Goal: Check status: Check status

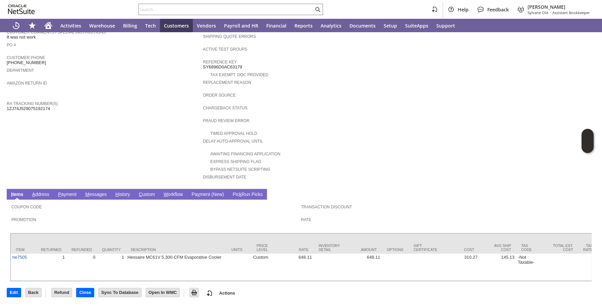
click at [132, 191] on link "H istory" at bounding box center [123, 194] width 18 height 6
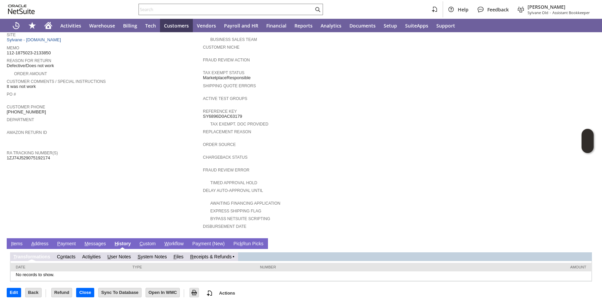
scroll to position [144, 0]
click at [232, 257] on link "R eceipts & Refunds" at bounding box center [214, 256] width 42 height 5
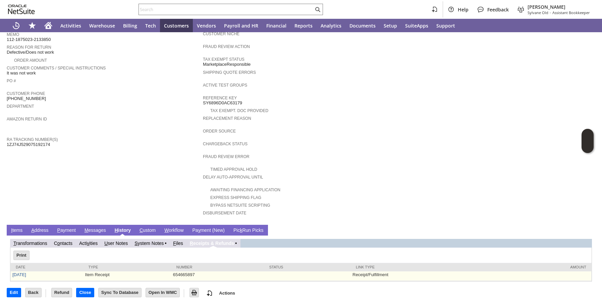
scroll to position [0, 0]
click at [19, 277] on link "[DATE]" at bounding box center [19, 274] width 14 height 5
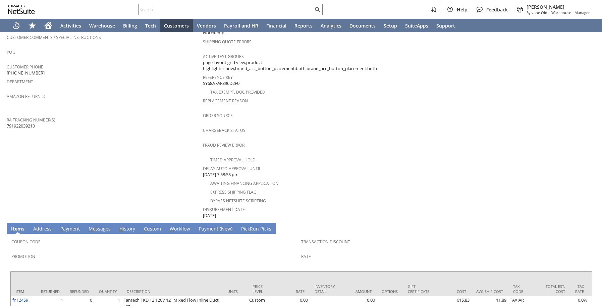
scroll to position [236, 0]
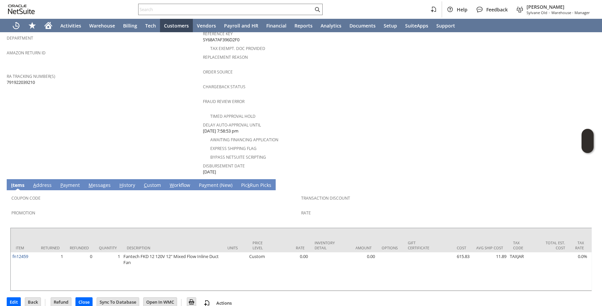
click at [122, 182] on link "H istory" at bounding box center [127, 185] width 19 height 7
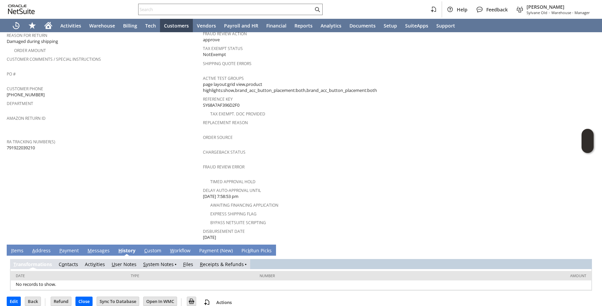
click at [211, 261] on link "R eceipts & Refunds" at bounding box center [222, 264] width 44 height 6
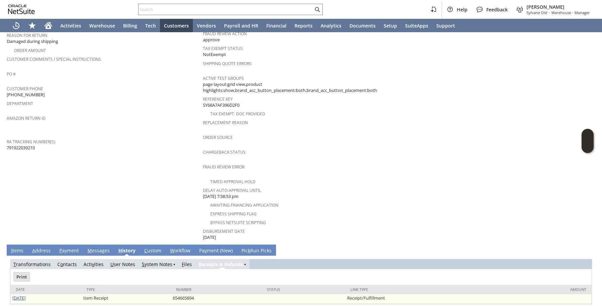
click at [14, 295] on link "[DATE]" at bounding box center [18, 298] width 13 height 6
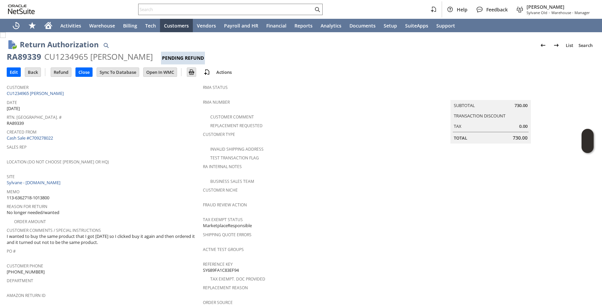
click at [138, 194] on div "Memo 113-6362718-1013800" at bounding box center [103, 194] width 193 height 14
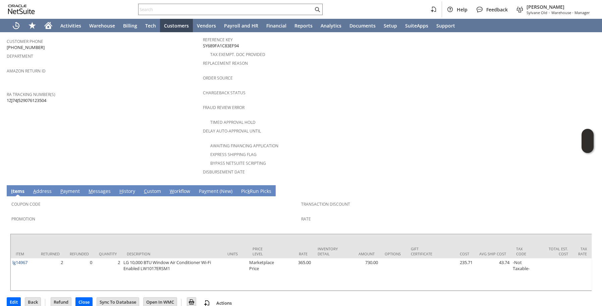
click at [122, 188] on link "H istory" at bounding box center [127, 191] width 19 height 7
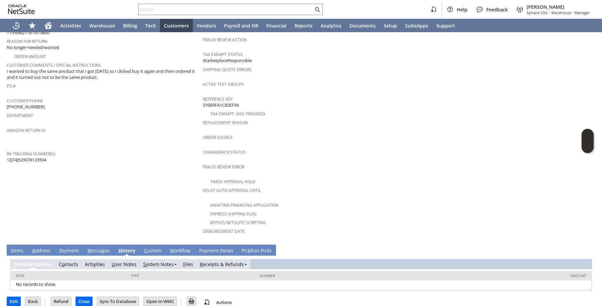
click at [204, 261] on link "R eceipts & Refunds" at bounding box center [222, 264] width 44 height 6
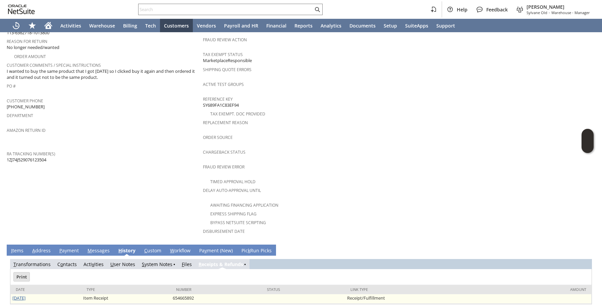
click at [13, 295] on link "9/12/2025" at bounding box center [18, 298] width 13 height 6
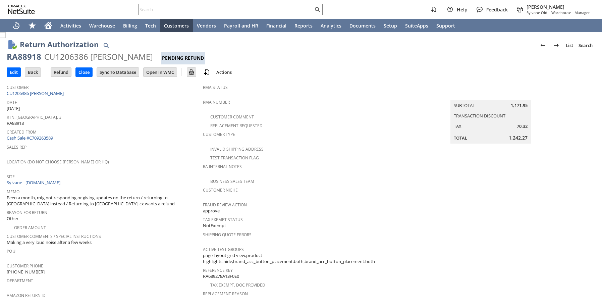
click at [120, 142] on span "Sales Rep" at bounding box center [103, 146] width 193 height 8
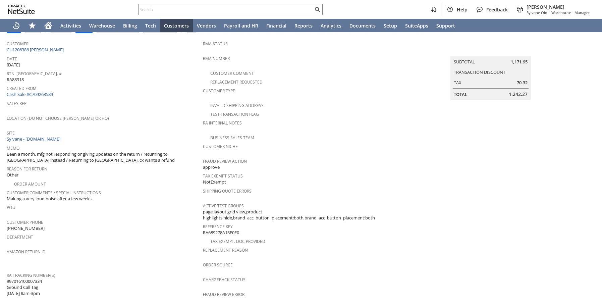
scroll to position [44, 0]
click at [119, 150] on span "Been a month, mfg not responding or giving updates on the return / returning to…" at bounding box center [103, 156] width 193 height 12
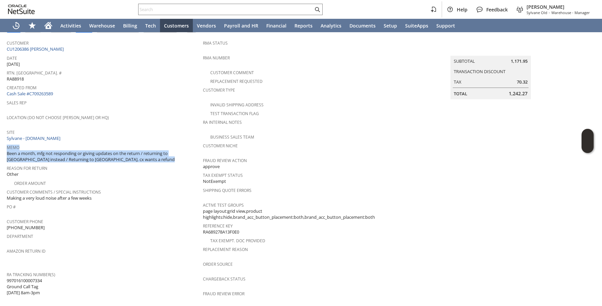
click at [119, 150] on span "Been a month, mfg not responding or giving updates on the return / returning to…" at bounding box center [103, 156] width 193 height 12
click at [123, 164] on span "Reason For Return" at bounding box center [103, 167] width 193 height 8
click at [125, 157] on span "Been a month, mfg not responding or giving updates on the return / returning to…" at bounding box center [103, 156] width 193 height 12
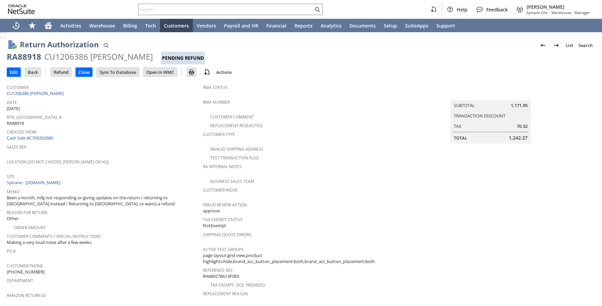
click at [37, 138] on link "Cash Sale #C709263589" at bounding box center [30, 138] width 46 height 6
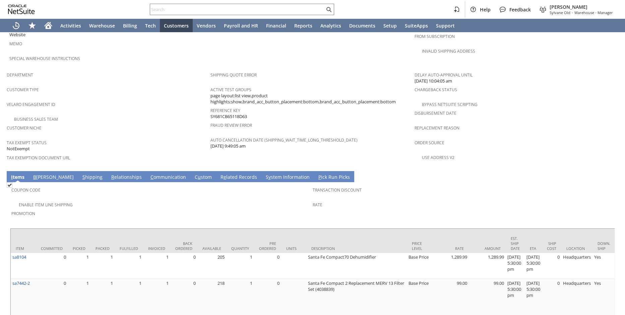
scroll to position [407, 0]
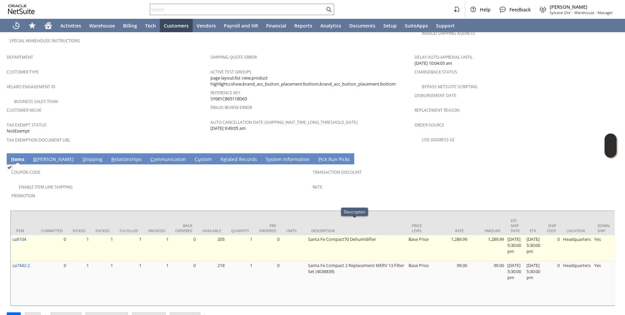
click at [343, 235] on td "Santa Fe Compact70 Dehumidifier" at bounding box center [356, 248] width 101 height 26
click at [338, 241] on td "Santa Fe Compact70 Dehumidifier" at bounding box center [356, 248] width 101 height 26
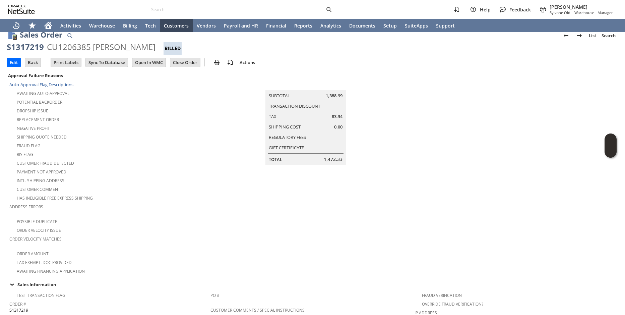
scroll to position [9, 0]
click at [189, 159] on div "Customer Fraud Detected" at bounding box center [109, 163] width 201 height 8
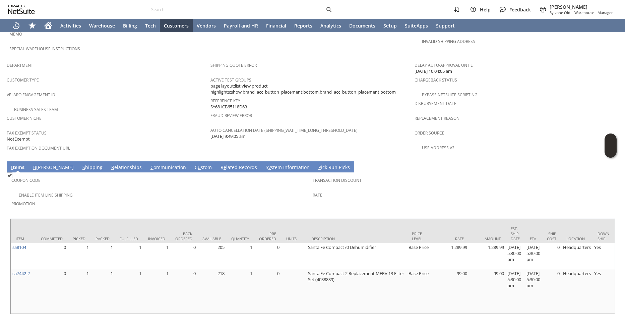
scroll to position [407, 0]
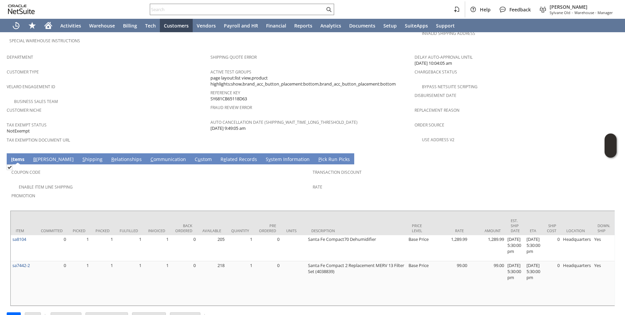
click at [81, 156] on link "S hipping" at bounding box center [92, 159] width 23 height 7
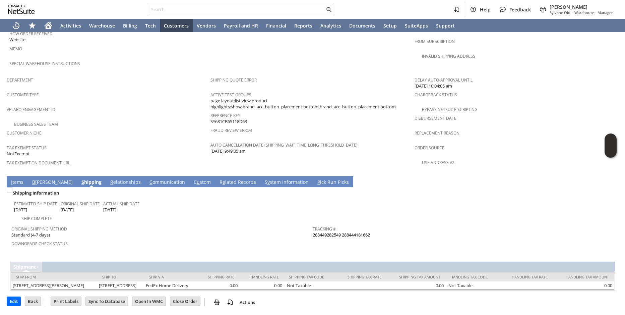
scroll to position [379, 0]
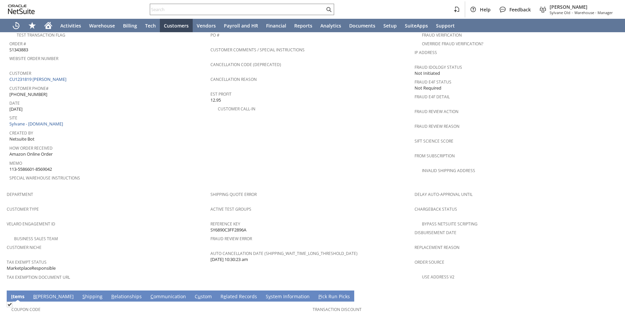
scroll to position [265, 0]
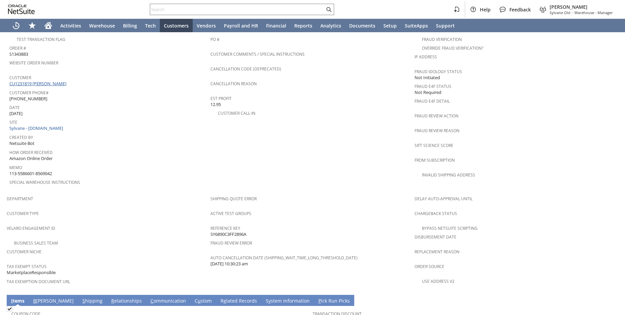
click at [43, 80] on link "CU1231819 ED CLEMENTS" at bounding box center [38, 83] width 59 height 6
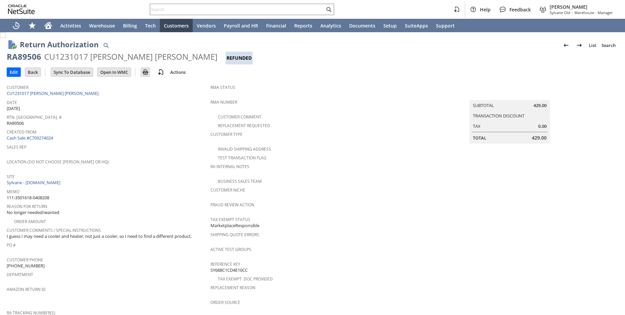
scroll to position [209, 0]
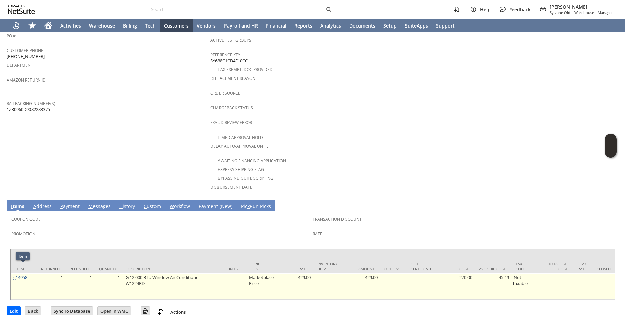
click at [30, 273] on td "lg14958" at bounding box center [23, 286] width 25 height 26
copy link "lg14958"
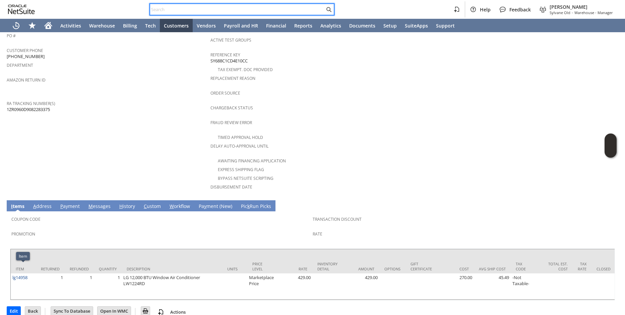
click at [176, 10] on input "text" at bounding box center [237, 9] width 175 height 8
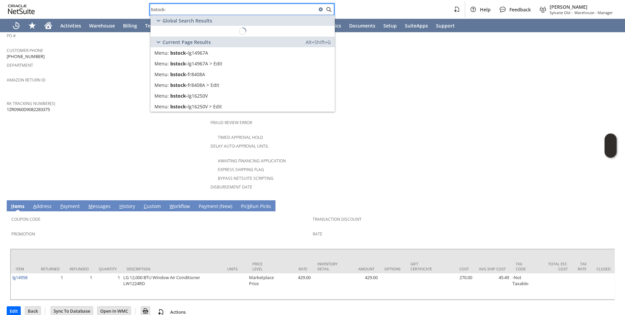
paste input "lg14958"
type input "b"
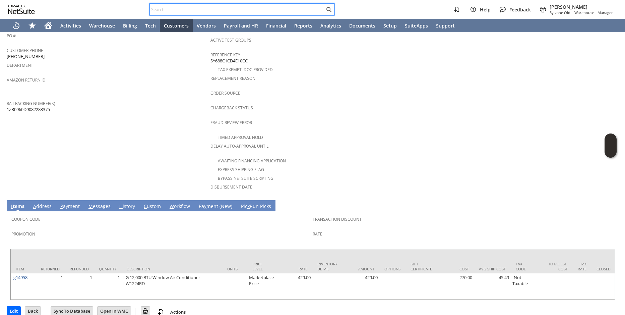
paste input "lg14958"
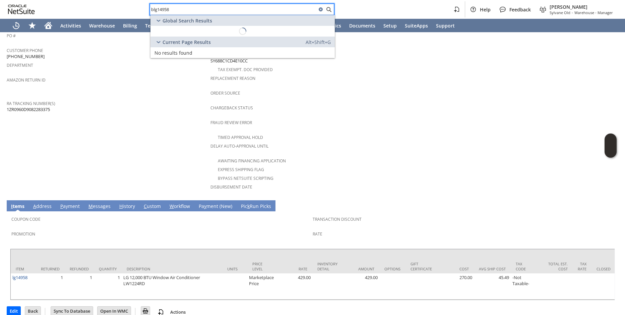
type input "lg14958"
click at [170, 9] on input "lg14958" at bounding box center [233, 9] width 167 height 8
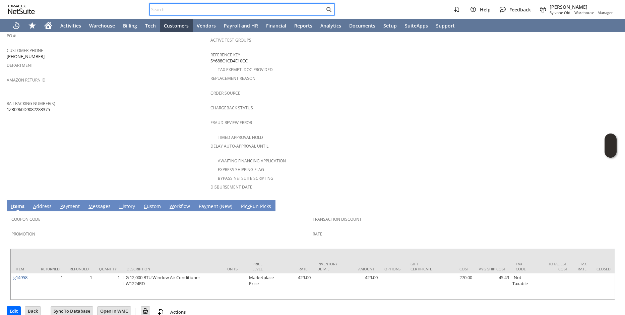
click at [145, 130] on td "Customer CU1231017 Jackson Cote Date 9/4/2025 Rtn. Auth. # RA89506 Created From…" at bounding box center [109, 34] width 204 height 325
click at [123, 203] on link "H istory" at bounding box center [127, 206] width 19 height 7
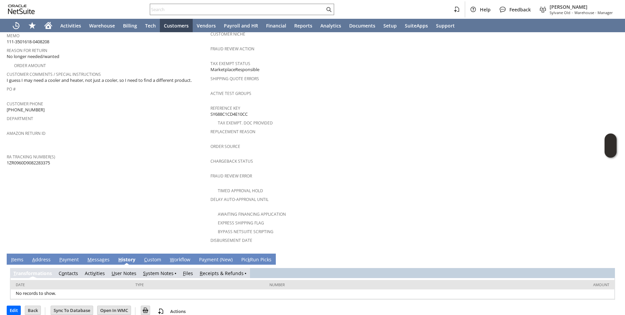
scroll to position [0, 0]
click at [165, 194] on td "Customer CU1231017 Jackson Cote Date 9/4/2025 Rtn. Auth. # RA89506 Created From…" at bounding box center [109, 87] width 204 height 325
click at [171, 11] on input "text" at bounding box center [237, 9] width 175 height 8
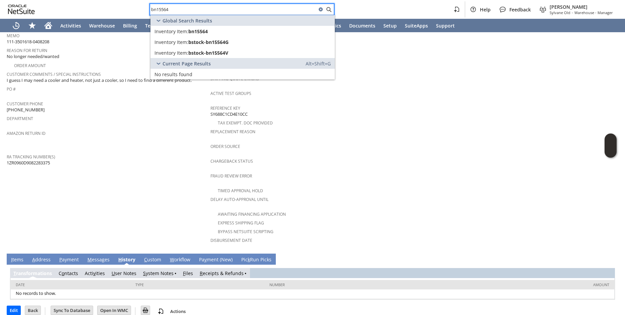
type input "bn15564"
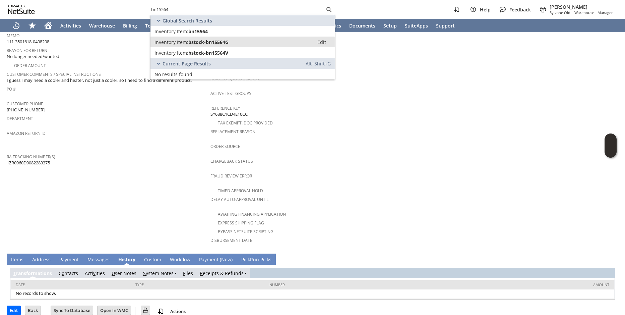
scroll to position [112, 0]
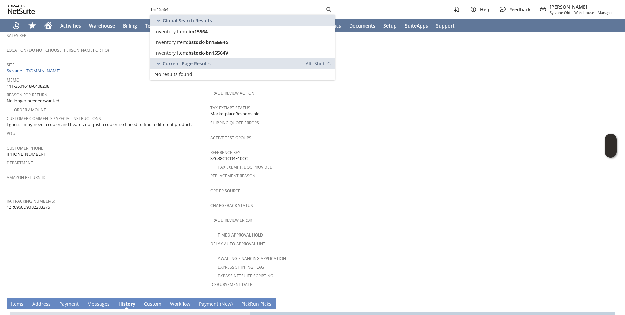
click at [151, 148] on div "Customer Phone (619) 854-2705 X36260" at bounding box center [107, 150] width 200 height 14
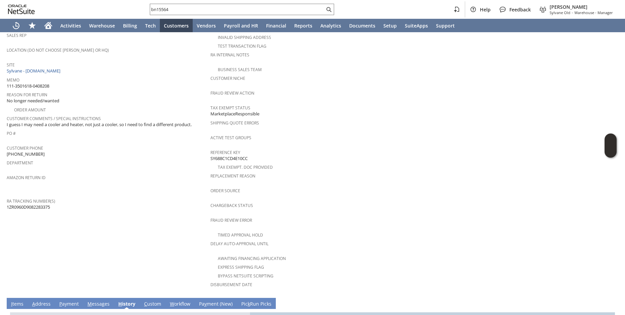
scroll to position [156, 0]
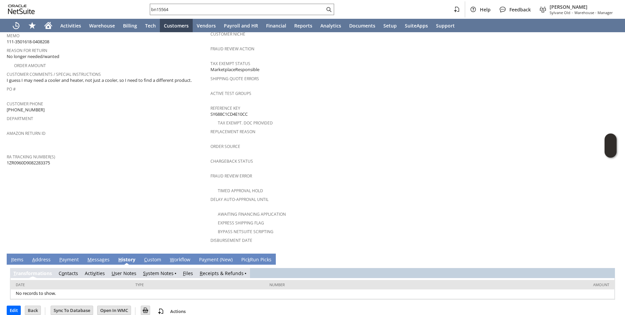
click at [14, 256] on link "I tems" at bounding box center [17, 259] width 16 height 7
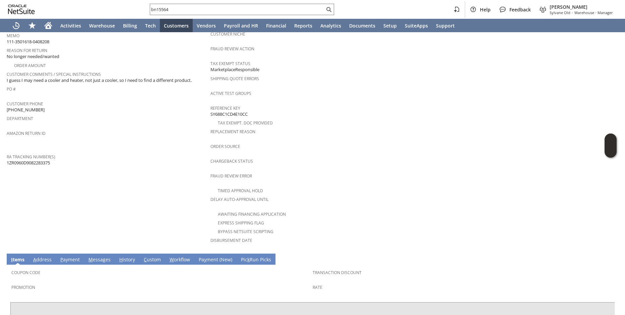
scroll to position [209, 0]
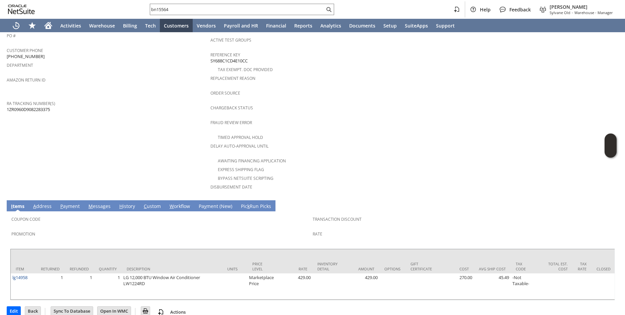
click at [124, 203] on link "H istory" at bounding box center [127, 206] width 19 height 7
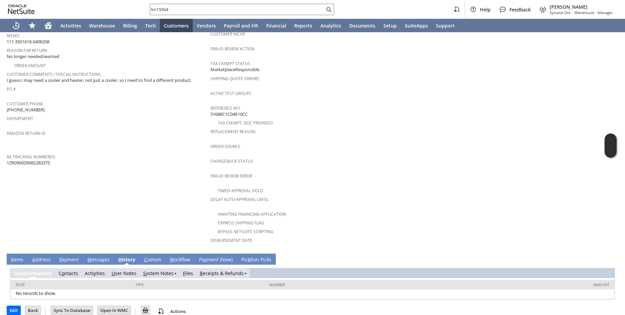
click at [230, 270] on link "R eceipts & Refunds" at bounding box center [222, 273] width 44 height 6
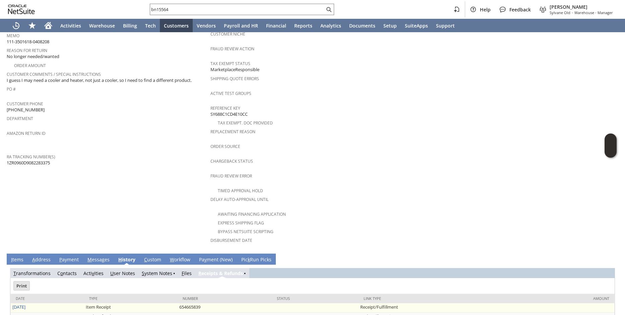
scroll to position [0, 0]
click at [25, 304] on link "9/11/2025" at bounding box center [18, 307] width 13 height 6
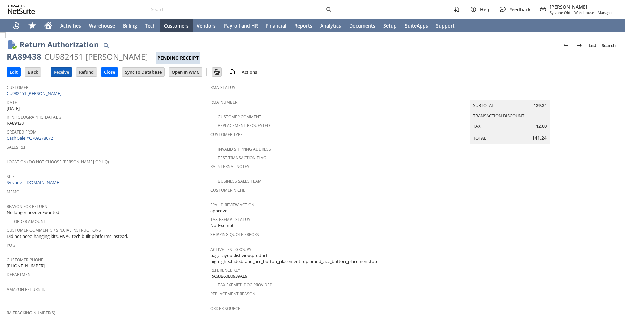
click at [57, 73] on input "Receive" at bounding box center [61, 72] width 21 height 9
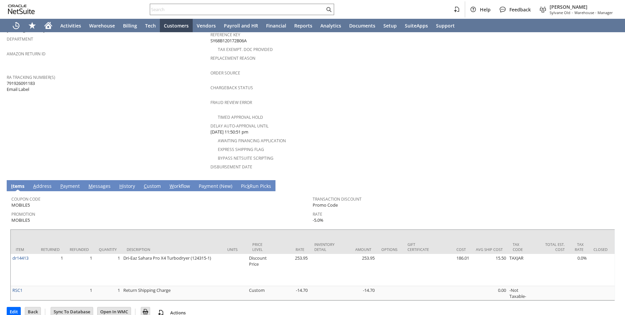
click at [127, 183] on link "H istory" at bounding box center [127, 186] width 19 height 7
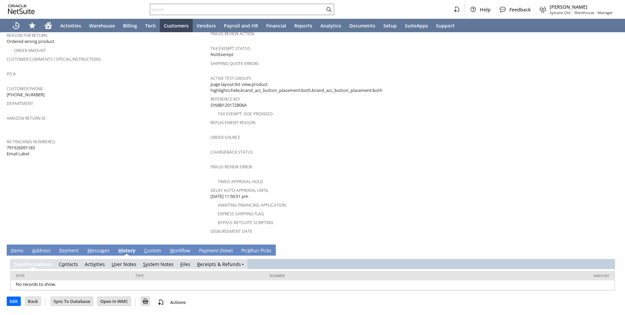
scroll to position [162, 0]
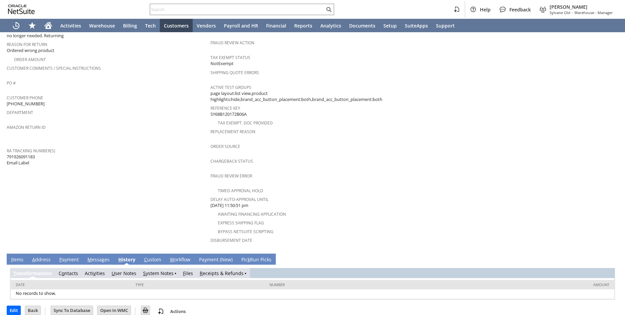
click at [209, 270] on link "R eceipts & Refunds" at bounding box center [222, 273] width 44 height 6
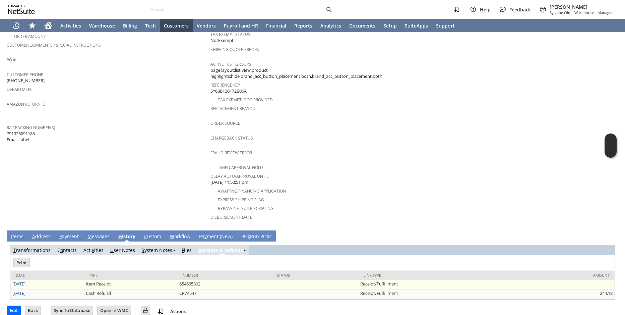
scroll to position [0, 0]
click at [25, 281] on link "[DATE]" at bounding box center [18, 284] width 13 height 6
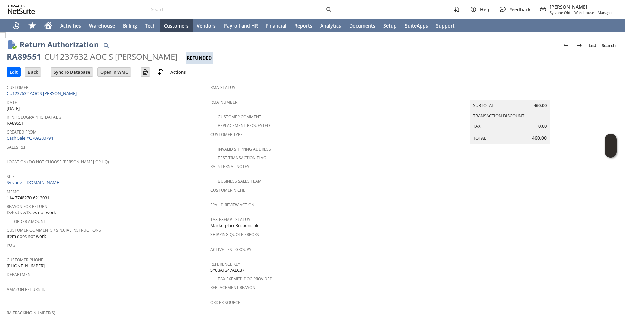
click at [187, 103] on span "Date" at bounding box center [107, 102] width 200 height 8
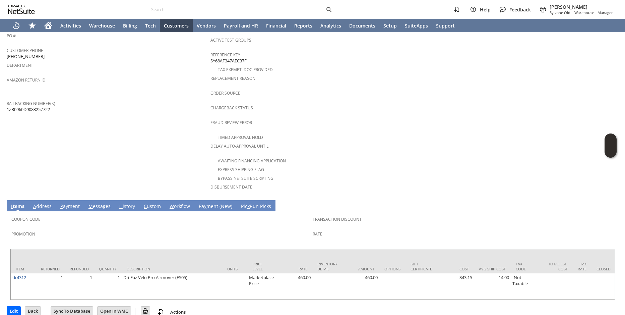
click at [157, 108] on td "Customer CU1237632 AOC S Rawley Date 9/8/2025 Rtn. Auth. # RA89551 Created From…" at bounding box center [109, 34] width 204 height 325
click at [125, 203] on link "H istory" at bounding box center [127, 206] width 19 height 7
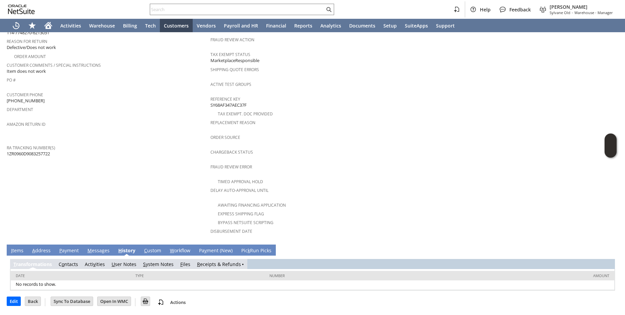
scroll to position [156, 0]
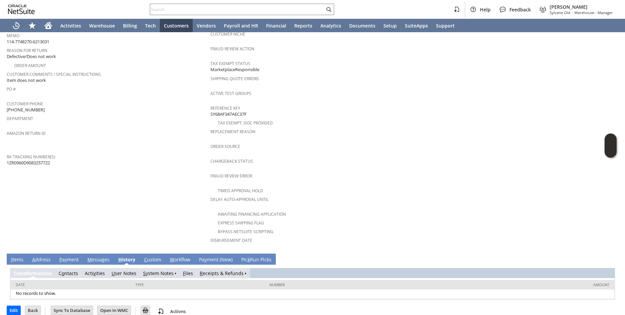
click at [212, 270] on link "R eceipts & Refunds" at bounding box center [222, 273] width 44 height 6
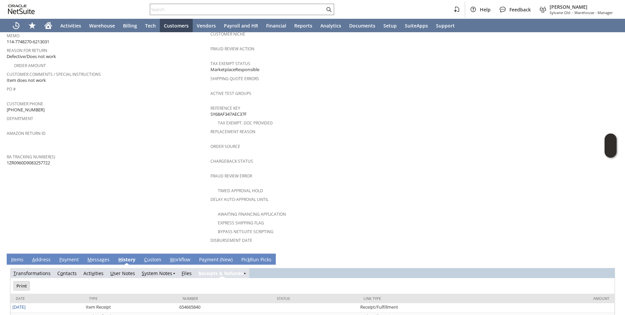
scroll to position [179, 0]
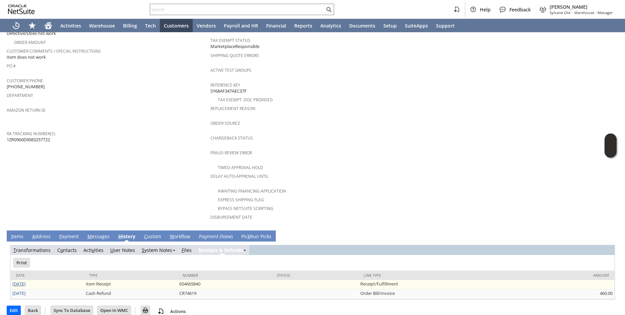
click at [20, 281] on link "9/11/2025" at bounding box center [18, 284] width 13 height 6
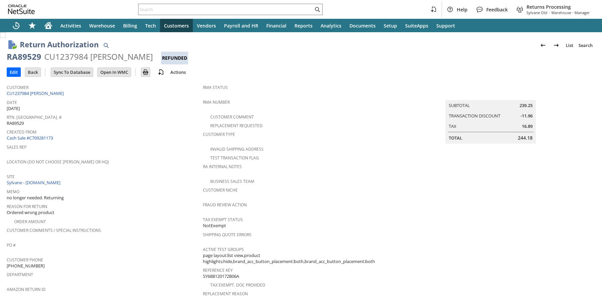
scroll to position [221, 0]
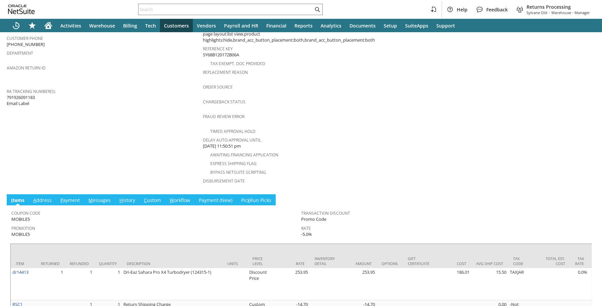
click at [125, 197] on link "H istory" at bounding box center [127, 200] width 19 height 7
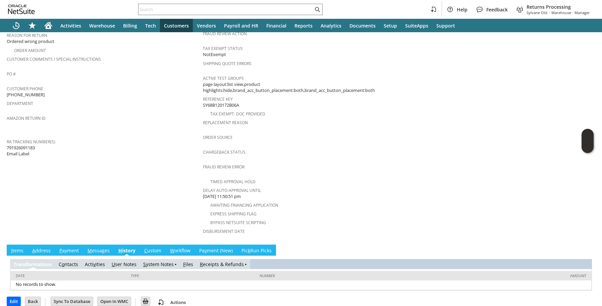
click at [214, 261] on link "R eceipts & Refunds" at bounding box center [222, 264] width 44 height 6
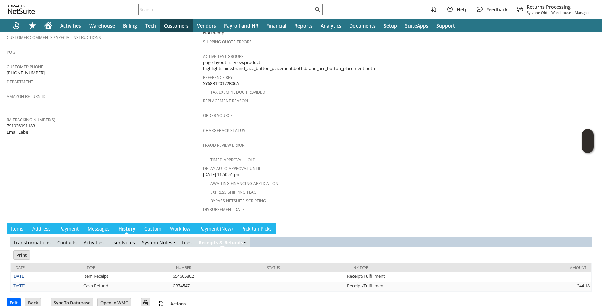
scroll to position [194, 0]
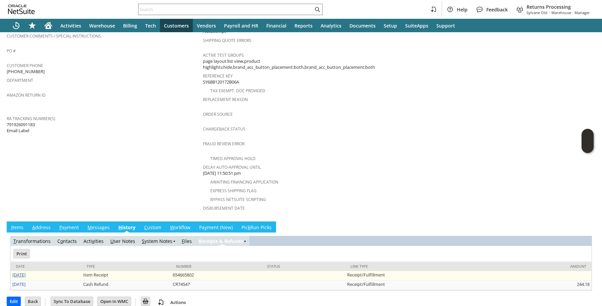
click at [20, 271] on link "[DATE]" at bounding box center [18, 274] width 13 height 6
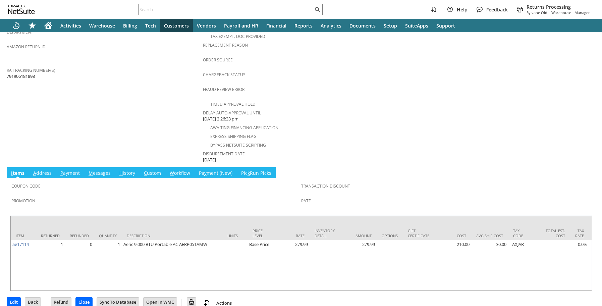
click at [124, 170] on link "H istory" at bounding box center [127, 173] width 19 height 7
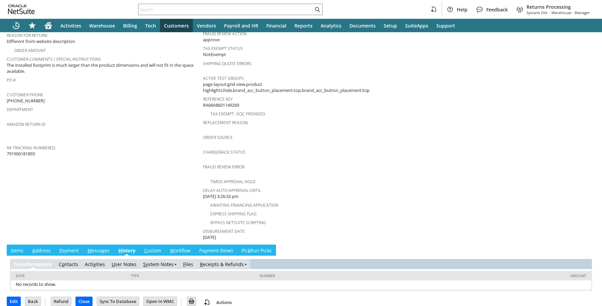
click at [232, 261] on link "R eceipts & Refunds" at bounding box center [222, 264] width 44 height 6
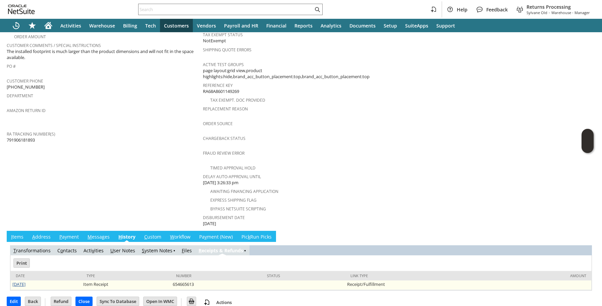
scroll to position [0, 0]
click at [25, 281] on link "[DATE]" at bounding box center [18, 284] width 13 height 6
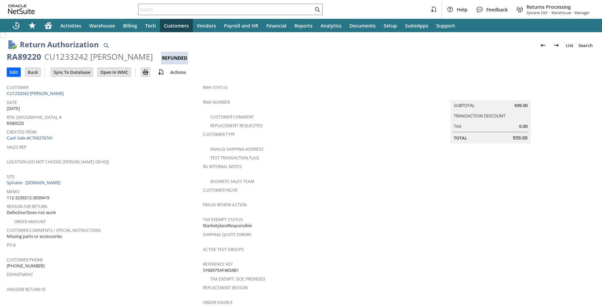
scroll to position [218, 0]
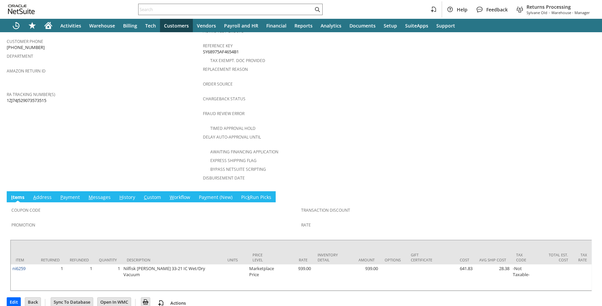
click at [123, 194] on link "H istory" at bounding box center [127, 197] width 19 height 7
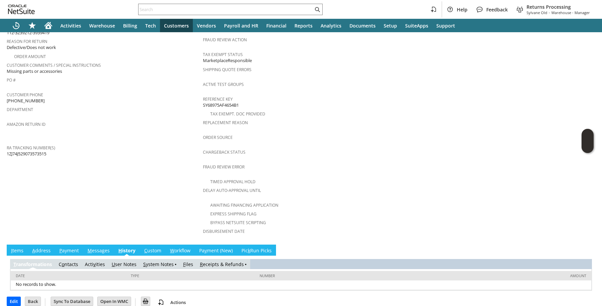
click at [212, 261] on link "R eceipts & Refunds" at bounding box center [222, 264] width 44 height 6
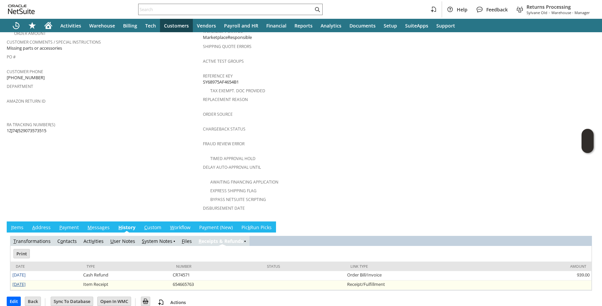
scroll to position [0, 0]
click at [24, 281] on link "9/5/2025" at bounding box center [18, 284] width 13 height 6
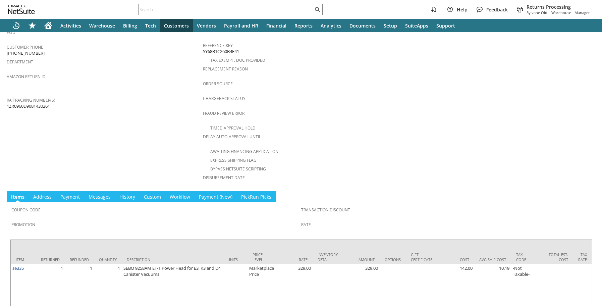
click at [130, 193] on link "H istory" at bounding box center [127, 196] width 19 height 7
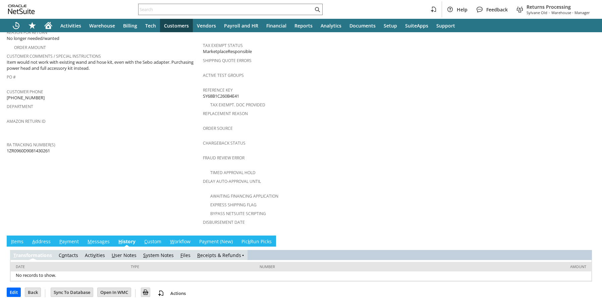
scroll to position [165, 0]
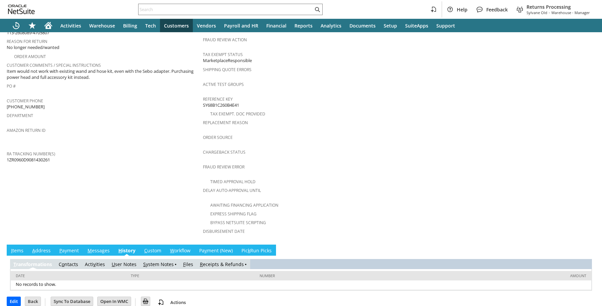
click at [218, 261] on link "R eceipts & Refunds" at bounding box center [222, 264] width 44 height 6
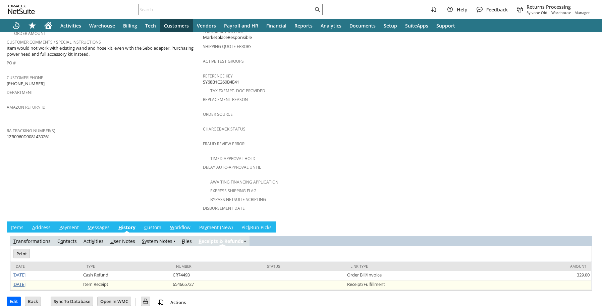
scroll to position [0, 0]
click at [18, 281] on link "[DATE]" at bounding box center [18, 284] width 13 height 6
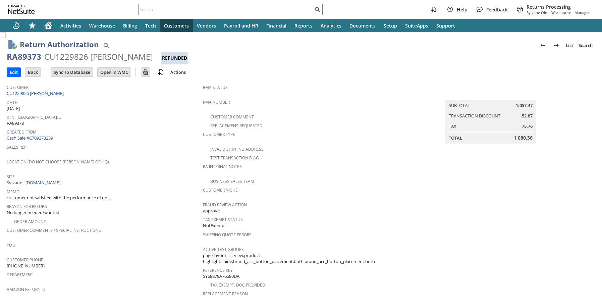
scroll to position [221, 0]
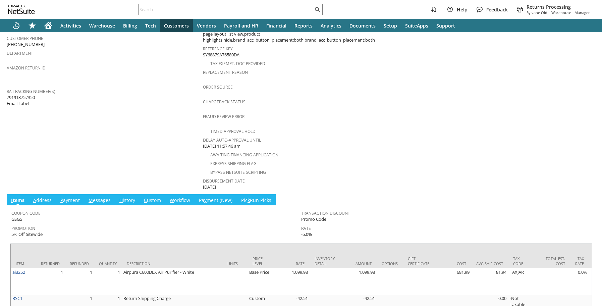
click at [128, 197] on link "H istory" at bounding box center [127, 200] width 19 height 7
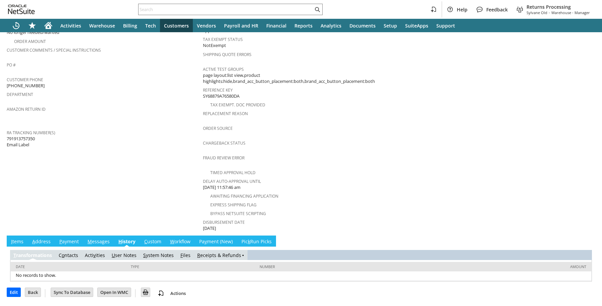
scroll to position [171, 0]
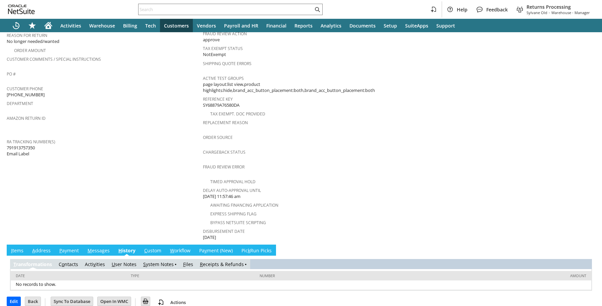
click at [228, 261] on link "R eceipts & Refunds" at bounding box center [222, 264] width 44 height 6
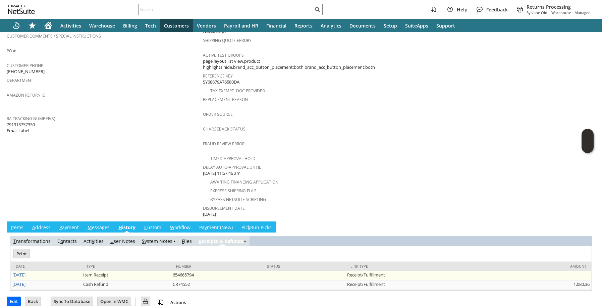
scroll to position [0, 0]
click at [25, 271] on link "9/8/2025" at bounding box center [18, 274] width 13 height 6
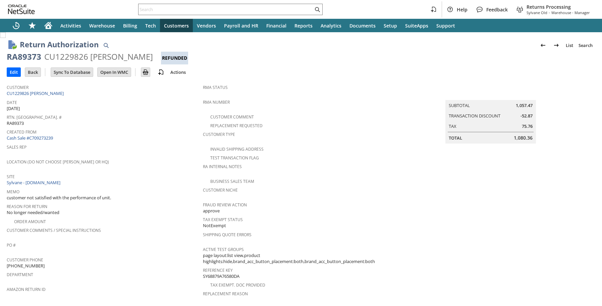
click at [134, 113] on span "Rtn. [GEOGRAPHIC_DATA]. #" at bounding box center [103, 116] width 193 height 8
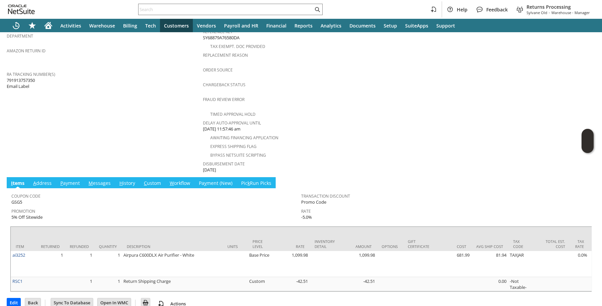
click at [128, 180] on link "H istory" at bounding box center [127, 183] width 19 height 7
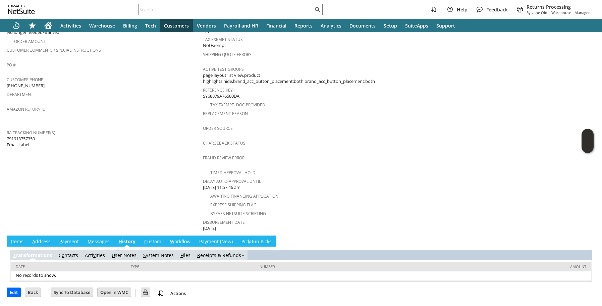
scroll to position [171, 0]
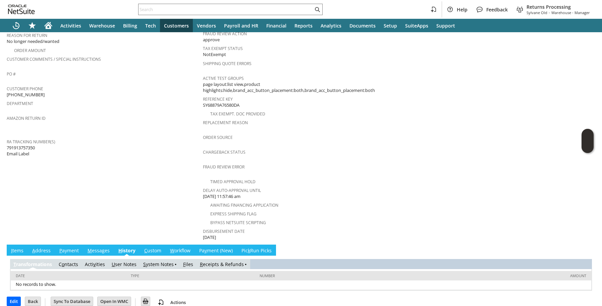
click at [204, 261] on link "R eceipts & Refunds" at bounding box center [222, 264] width 44 height 6
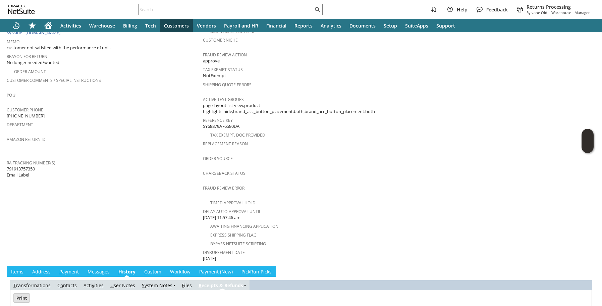
scroll to position [194, 0]
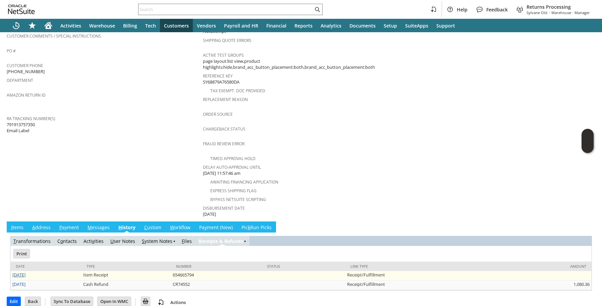
click at [25, 271] on link "[DATE]" at bounding box center [18, 274] width 13 height 6
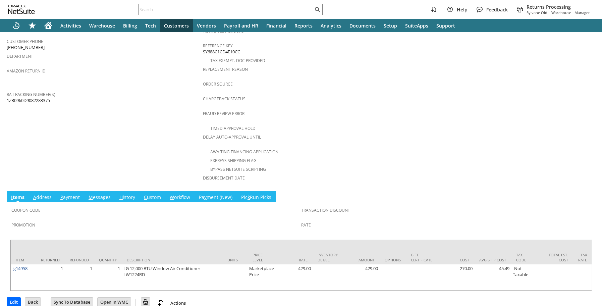
click at [125, 194] on link "H istory" at bounding box center [127, 197] width 19 height 7
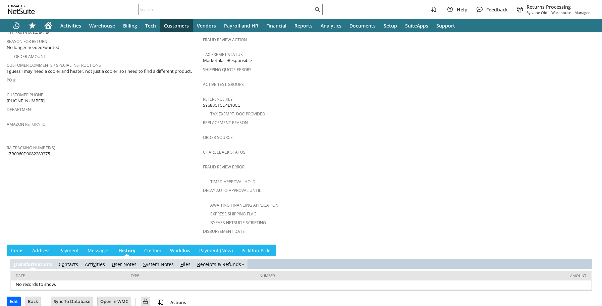
click at [222, 261] on link "R eceipts & Refunds" at bounding box center [219, 264] width 44 height 6
click at [222, 261] on link "R eceipts & Refunds" at bounding box center [222, 264] width 44 height 6
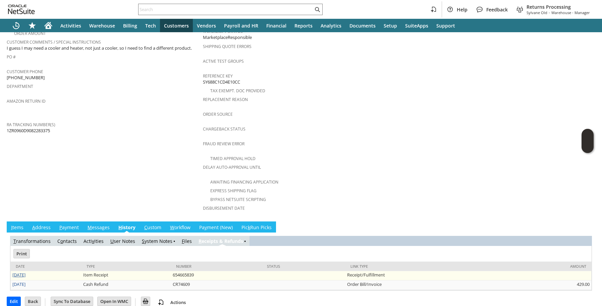
scroll to position [0, 0]
click at [24, 271] on link "[DATE]" at bounding box center [18, 274] width 13 height 6
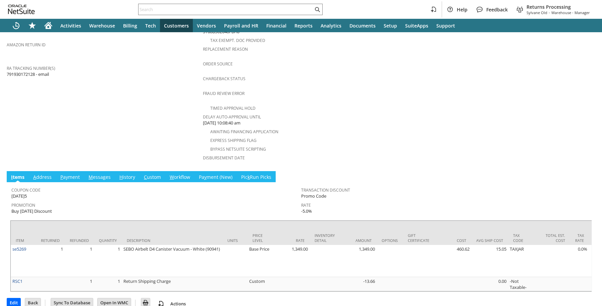
click at [128, 174] on link "H istory" at bounding box center [127, 177] width 19 height 7
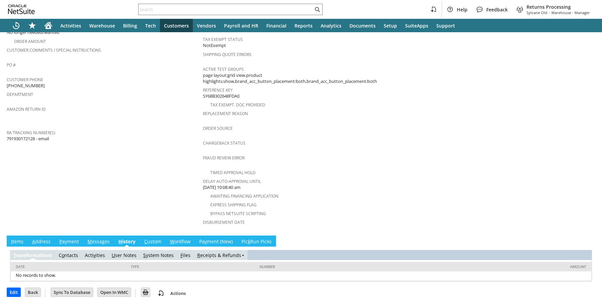
scroll to position [171, 0]
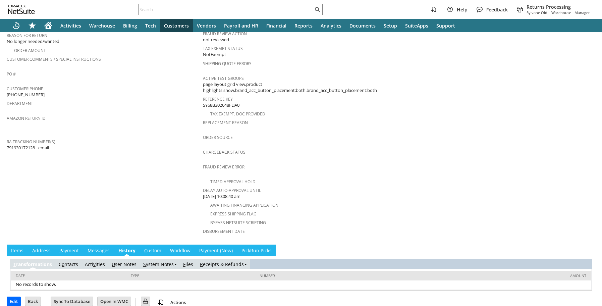
click at [222, 261] on link "R eceipts & Refunds" at bounding box center [222, 264] width 44 height 6
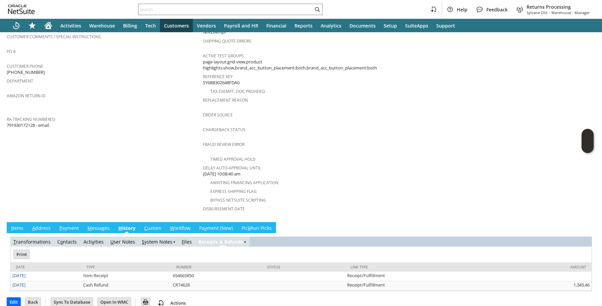
scroll to position [194, 0]
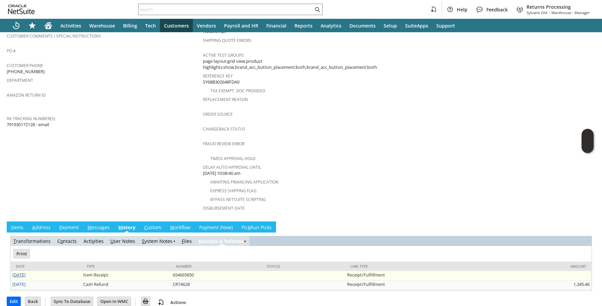
click at [23, 271] on link "[DATE]" at bounding box center [18, 274] width 13 height 6
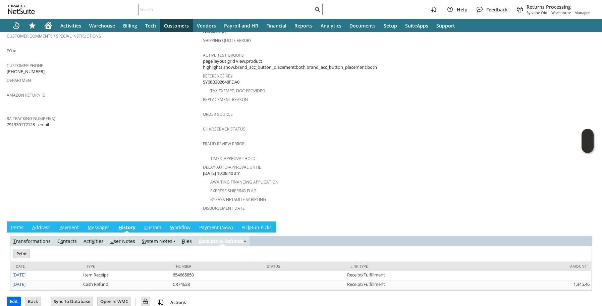
scroll to position [0, 0]
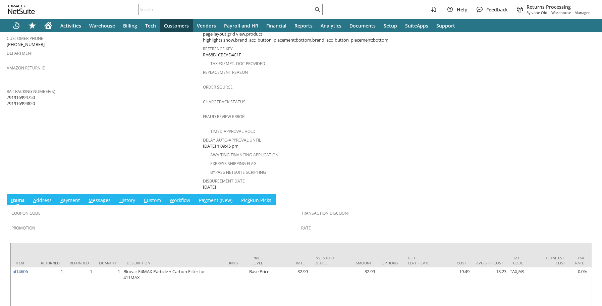
click at [127, 197] on link "H istory" at bounding box center [127, 200] width 19 height 7
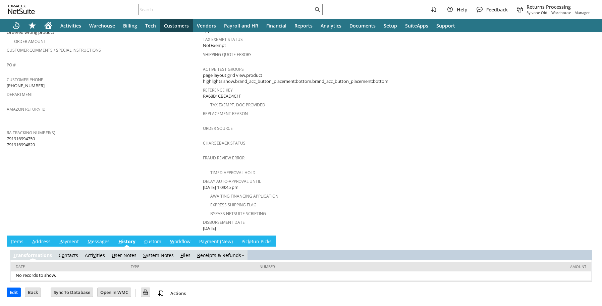
scroll to position [171, 0]
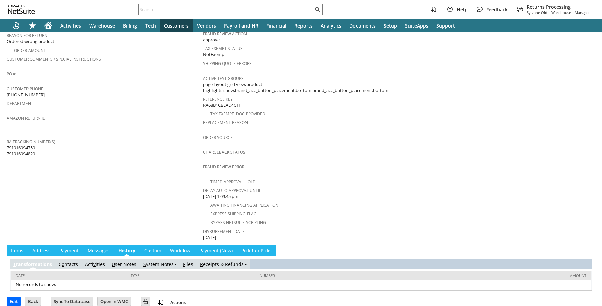
click at [236, 261] on link "R eceipts & Refunds" at bounding box center [222, 264] width 44 height 6
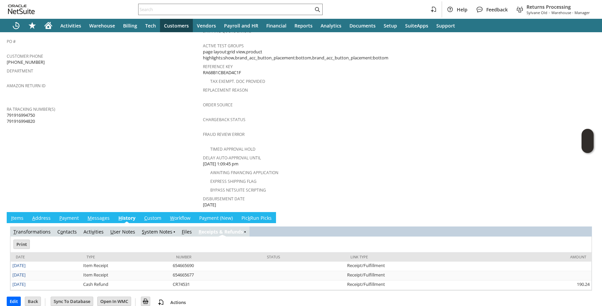
scroll to position [0, 0]
click at [203, 11] on input "text" at bounding box center [225, 9] width 175 height 8
click at [223, 8] on input "text" at bounding box center [225, 9] width 175 height 8
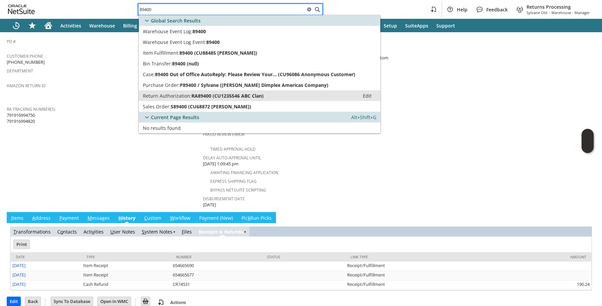
type input "89400"
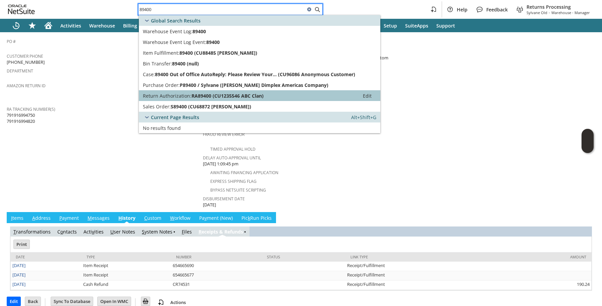
click at [189, 96] on span "Return Authorization:" at bounding box center [167, 96] width 49 height 6
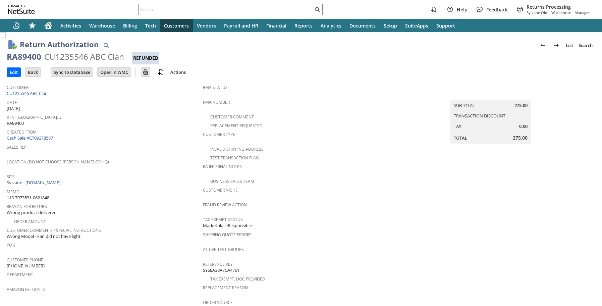
scroll to position [242, 0]
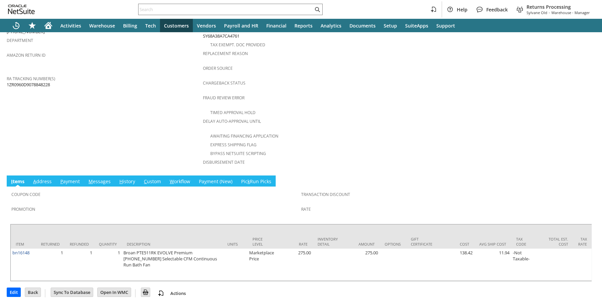
click at [127, 178] on link "H istory" at bounding box center [127, 181] width 19 height 7
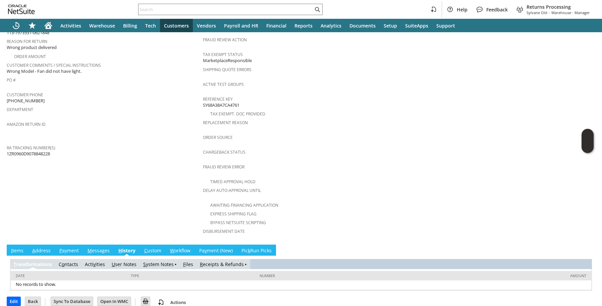
click at [206, 261] on link "R eceipts & Refunds" at bounding box center [222, 264] width 44 height 6
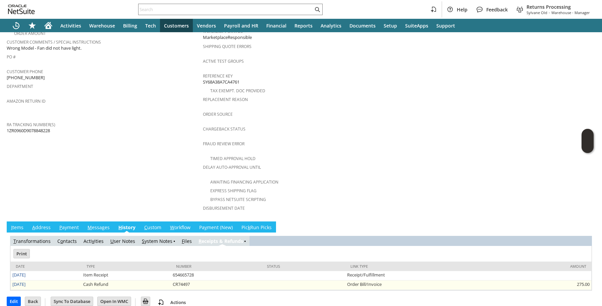
scroll to position [0, 0]
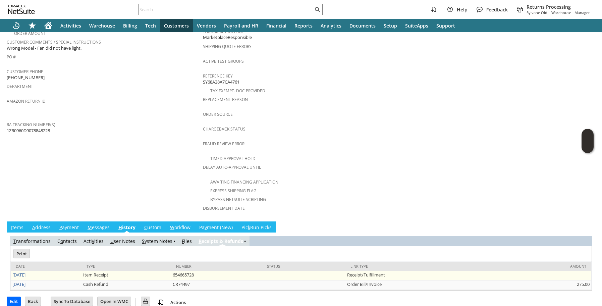
drag, startPoint x: 27, startPoint y: 267, endPoint x: 30, endPoint y: 262, distance: 6.5
click at [25, 271] on link "9/4/2025" at bounding box center [18, 274] width 13 height 6
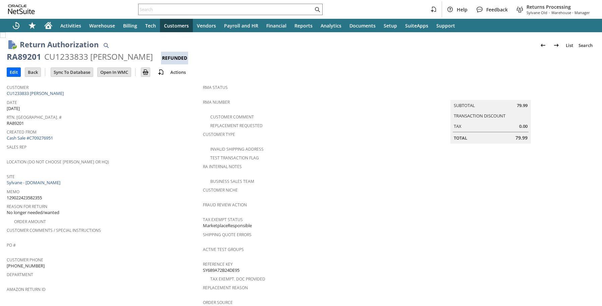
scroll to position [224, 0]
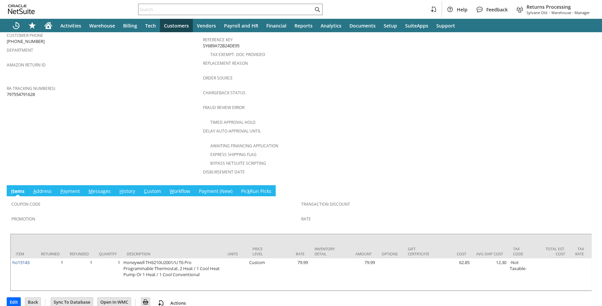
click at [153, 106] on td "Customer CU1233833 [PERSON_NAME] Date [DATE] [GEOGRAPHIC_DATA]. [GEOGRAPHIC_DAT…" at bounding box center [105, 19] width 196 height 325
